Goal: Information Seeking & Learning: Understand process/instructions

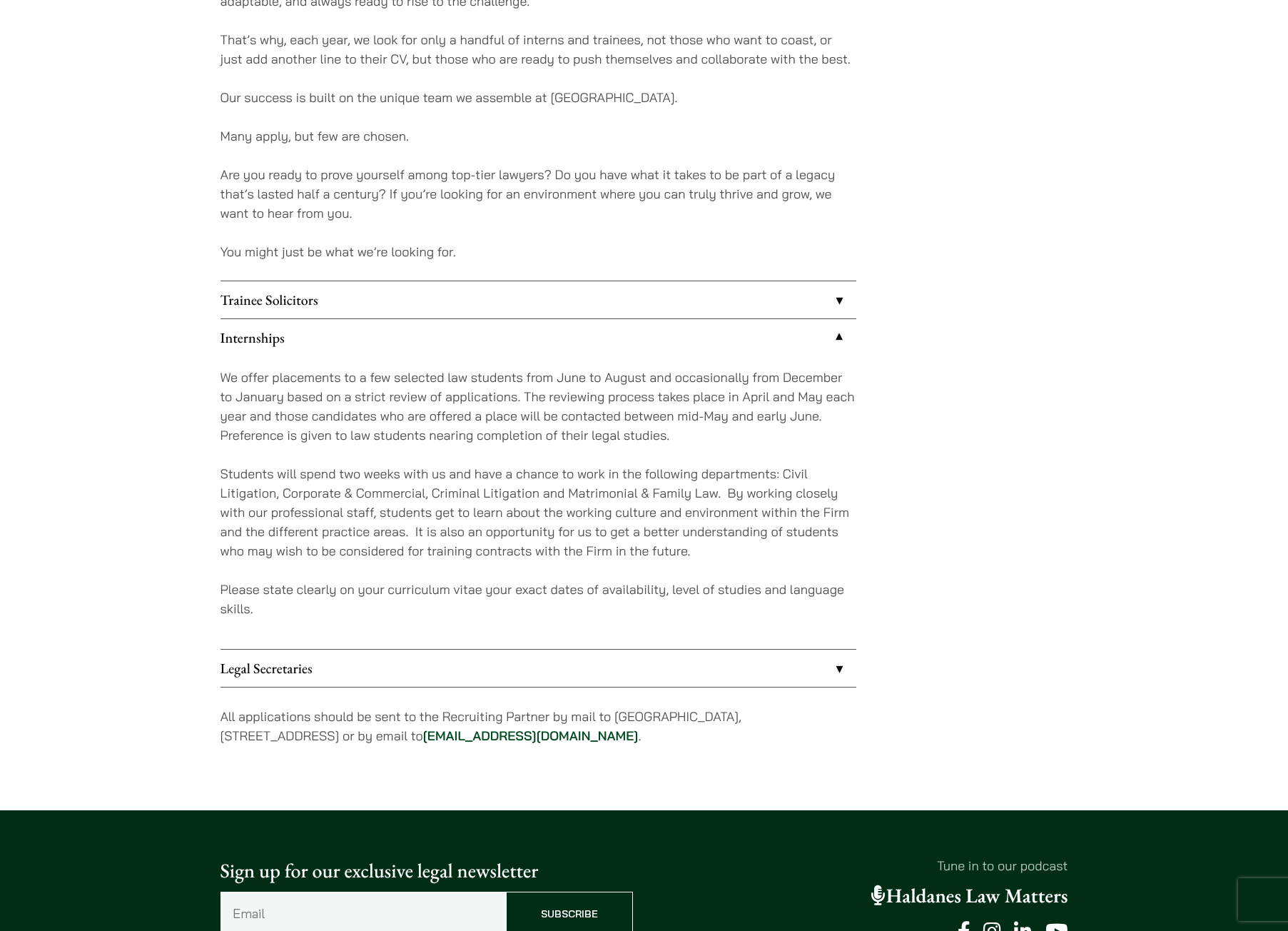
scroll to position [1048, 0]
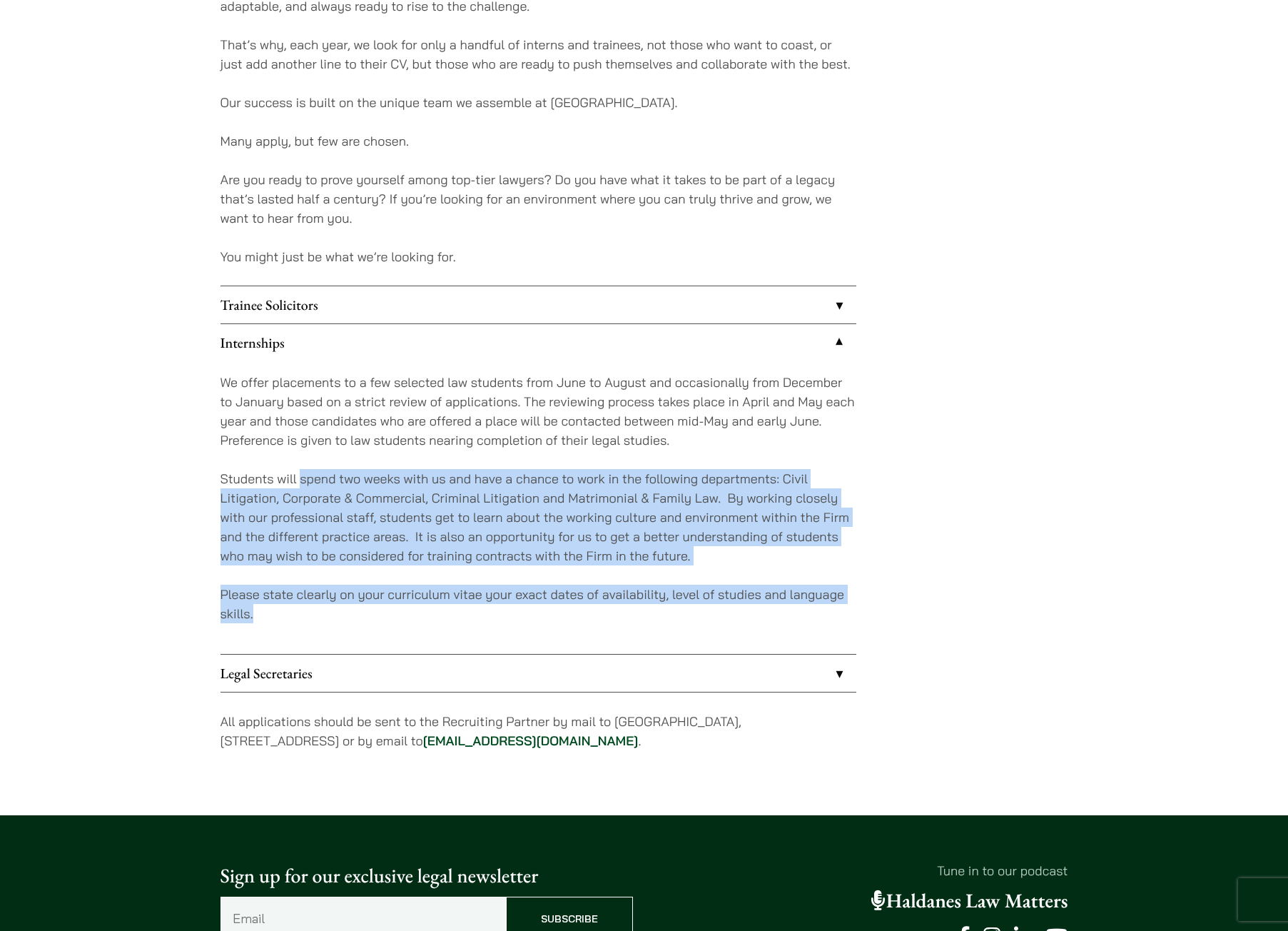
drag, startPoint x: 303, startPoint y: 487, endPoint x: 553, endPoint y: 610, distance: 278.6
click at [553, 610] on div "We offer placements to a few selected law students from June to August and occa…" at bounding box center [538, 507] width 636 height 293
click at [492, 588] on p "Please state clearly on your curriculum vitae your exact dates of availability,…" at bounding box center [538, 604] width 636 height 39
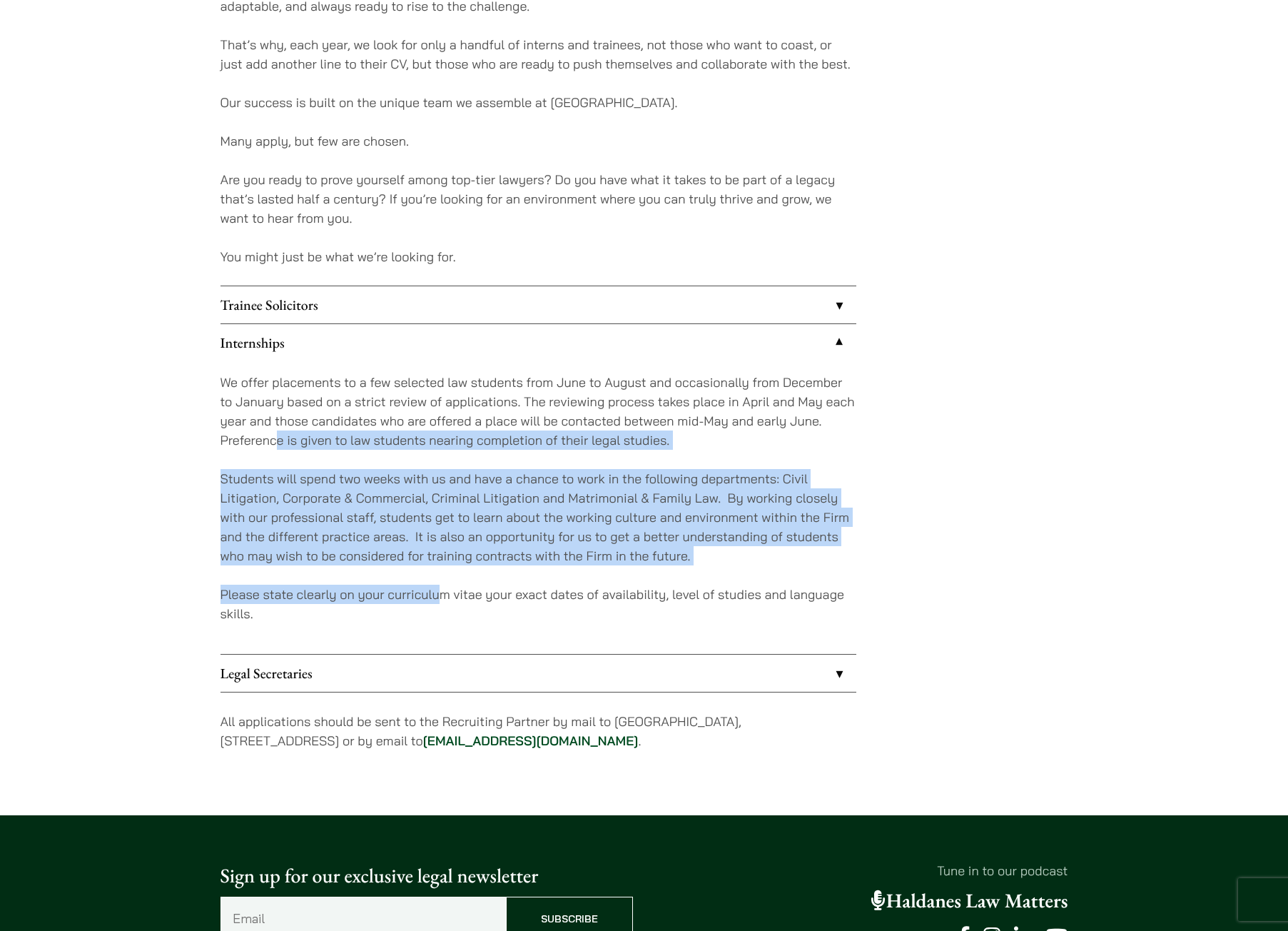
drag, startPoint x: 438, startPoint y: 595, endPoint x: 275, endPoint y: 441, distance: 224.2
click at [275, 441] on div "We offer placements to a few selected law students from June to August and occa…" at bounding box center [538, 507] width 636 height 293
click at [314, 501] on p "Students will spend two weeks with us and have a chance to work in the followin…" at bounding box center [538, 517] width 636 height 96
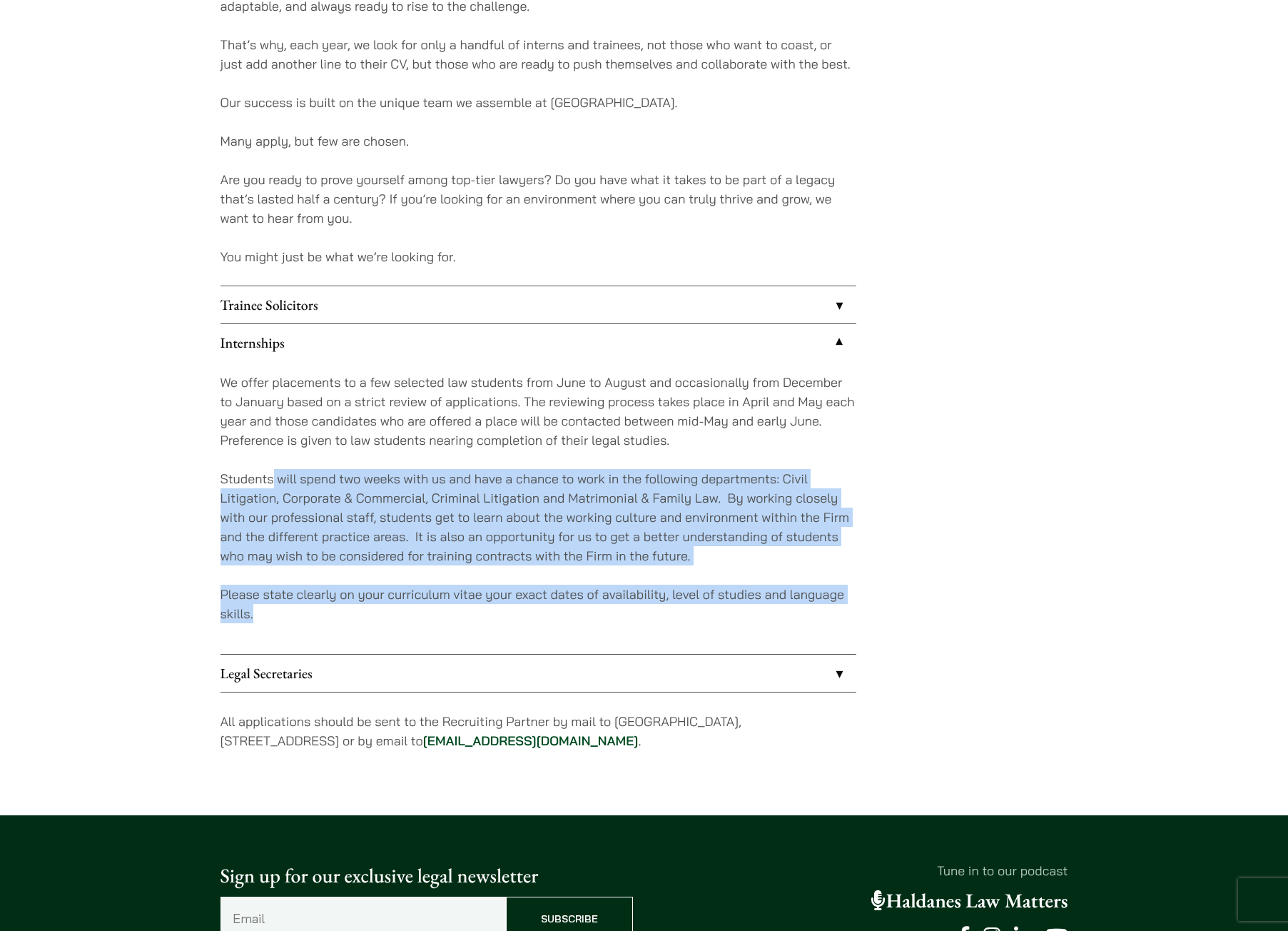
drag, startPoint x: 275, startPoint y: 476, endPoint x: 406, endPoint y: 619, distance: 193.9
click at [406, 619] on div "We offer placements to a few selected law students from June to August and occa…" at bounding box center [538, 507] width 636 height 293
click at [406, 619] on p "Please state clearly on your curriculum vitae your exact dates of availability,…" at bounding box center [538, 604] width 636 height 39
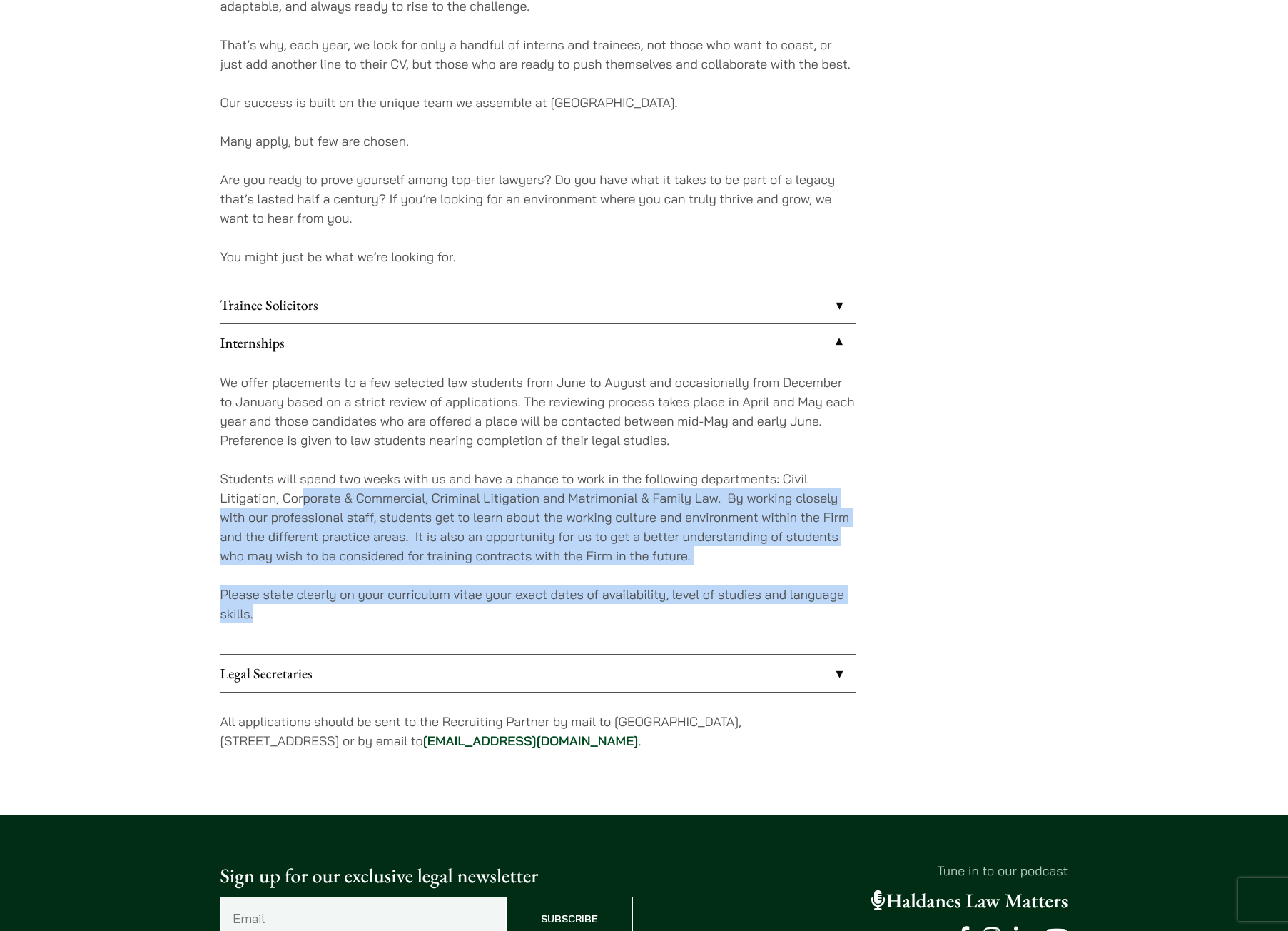
drag, startPoint x: 400, startPoint y: 618, endPoint x: 305, endPoint y: 494, distance: 156.2
click at [305, 494] on div "We offer placements to a few selected law students from June to August and occa…" at bounding box center [538, 507] width 636 height 293
click at [305, 494] on p "Students will spend two weeks with us and have a chance to work in the followin…" at bounding box center [538, 517] width 636 height 96
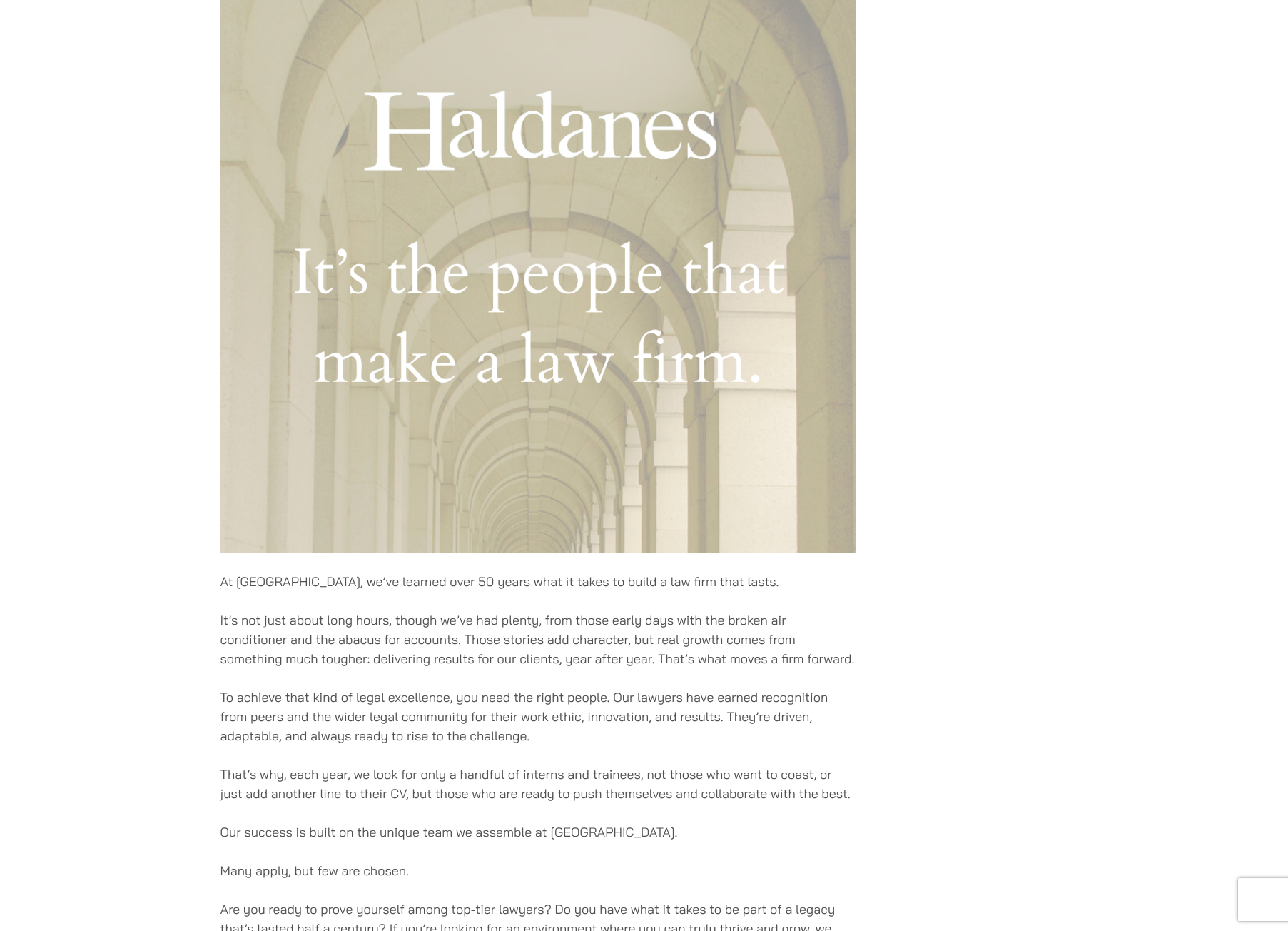
scroll to position [263, 0]
